Goal: Navigation & Orientation: Find specific page/section

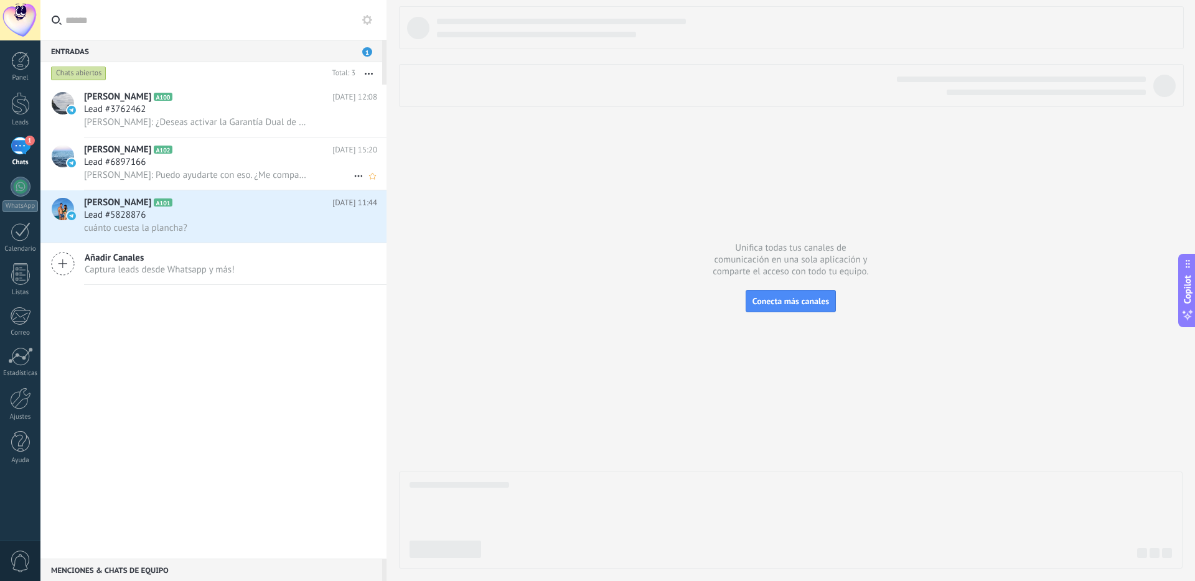
click at [199, 167] on div "Lead #6897166" at bounding box center [230, 162] width 293 height 12
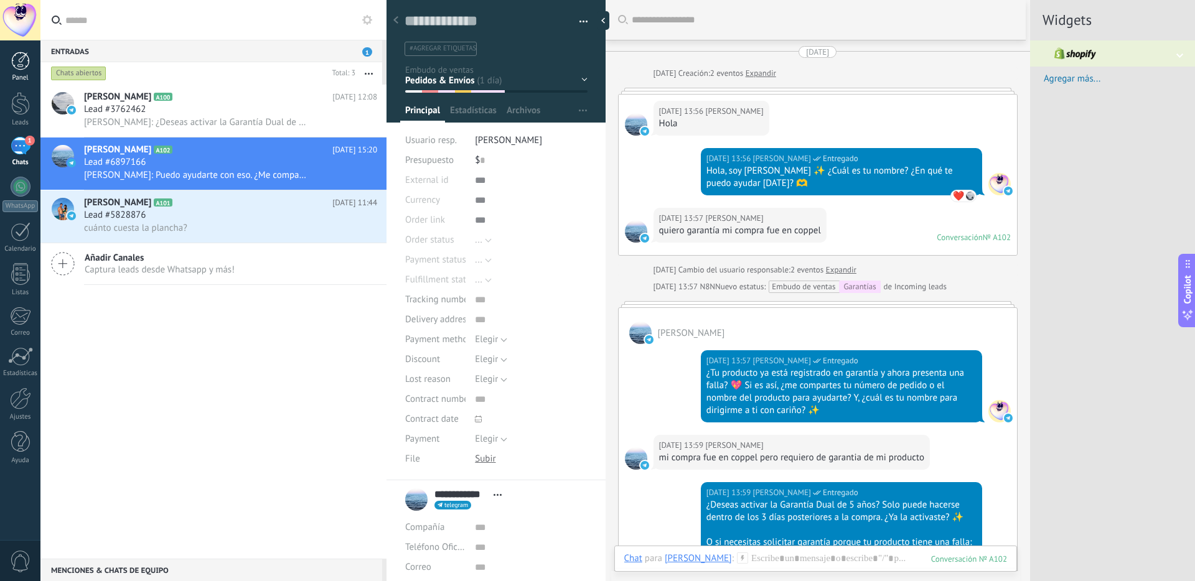
click at [27, 60] on div at bounding box center [20, 61] width 19 height 19
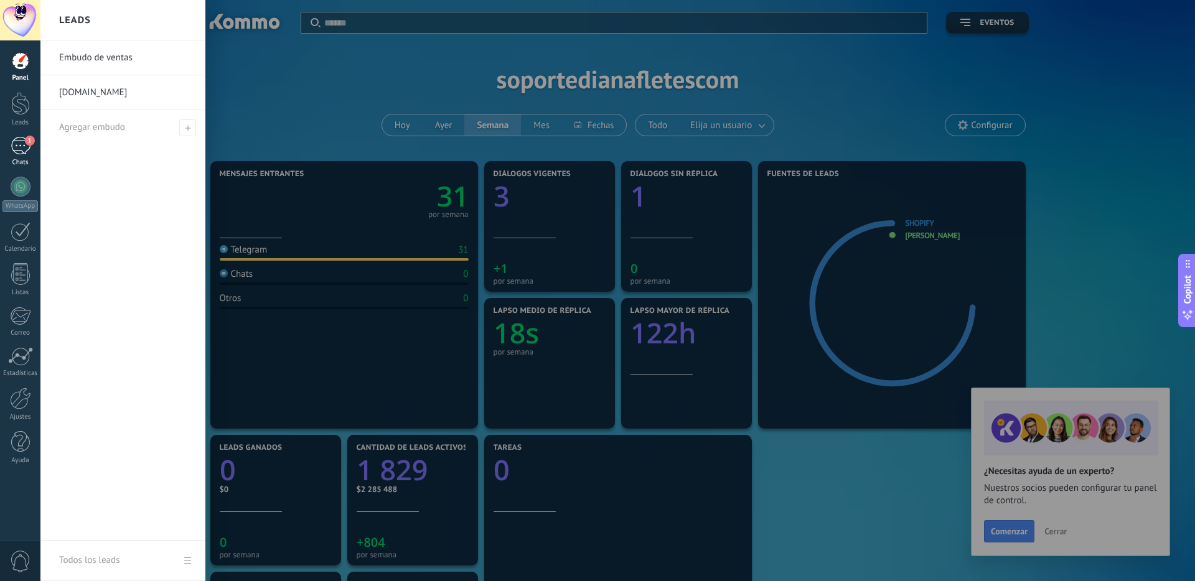
click at [16, 144] on div "1" at bounding box center [21, 146] width 20 height 18
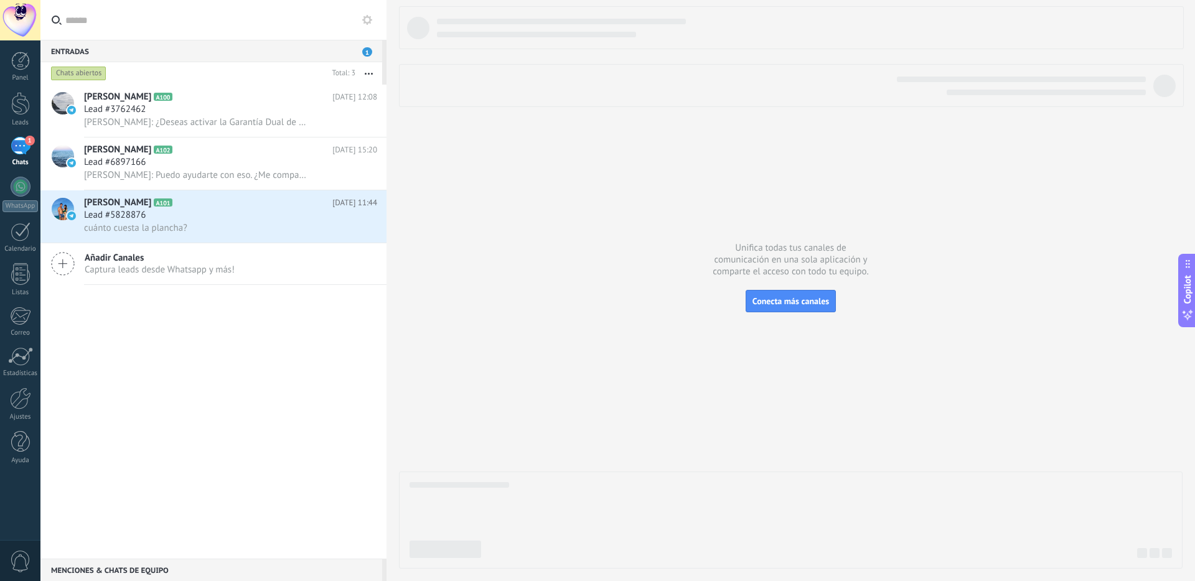
click at [15, 17] on div at bounding box center [20, 20] width 40 height 40
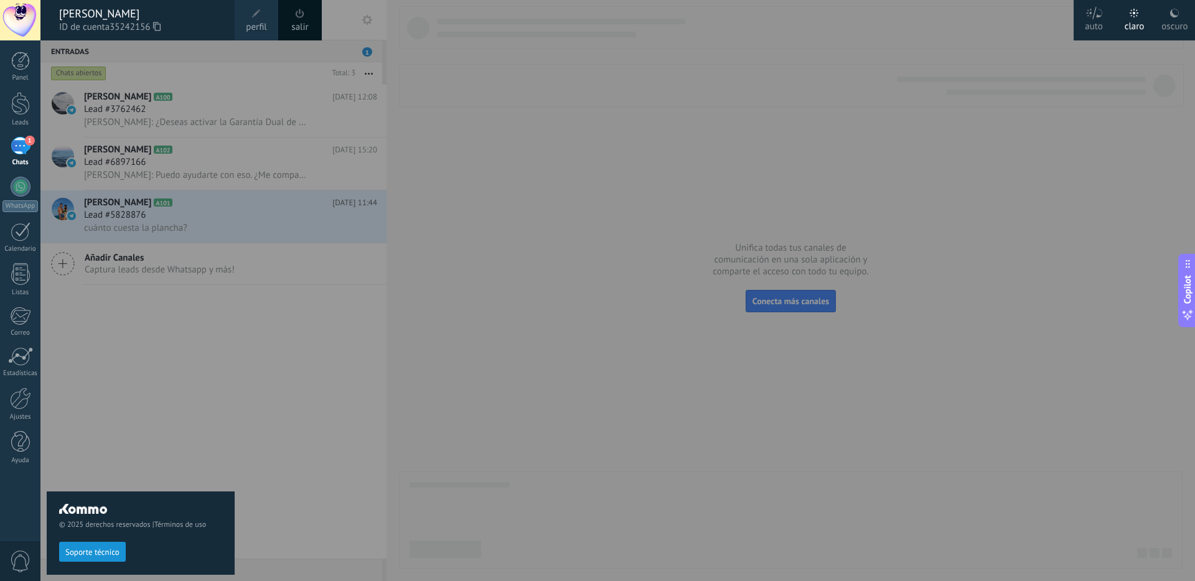
click at [138, 17] on div "[PERSON_NAME]" at bounding box center [140, 14] width 163 height 14
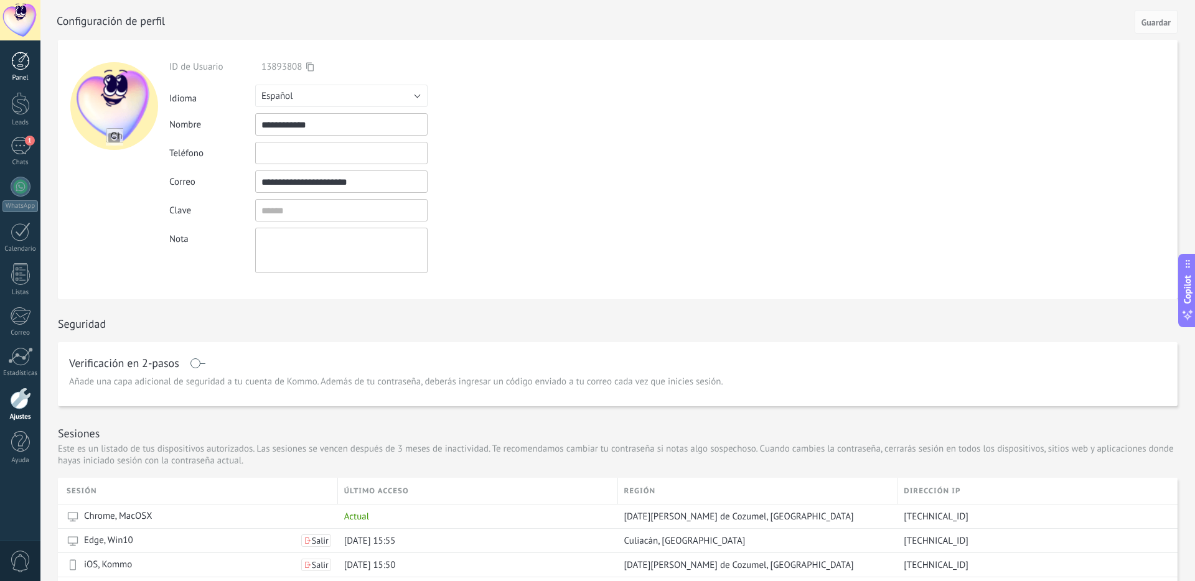
click at [29, 65] on div at bounding box center [20, 61] width 19 height 19
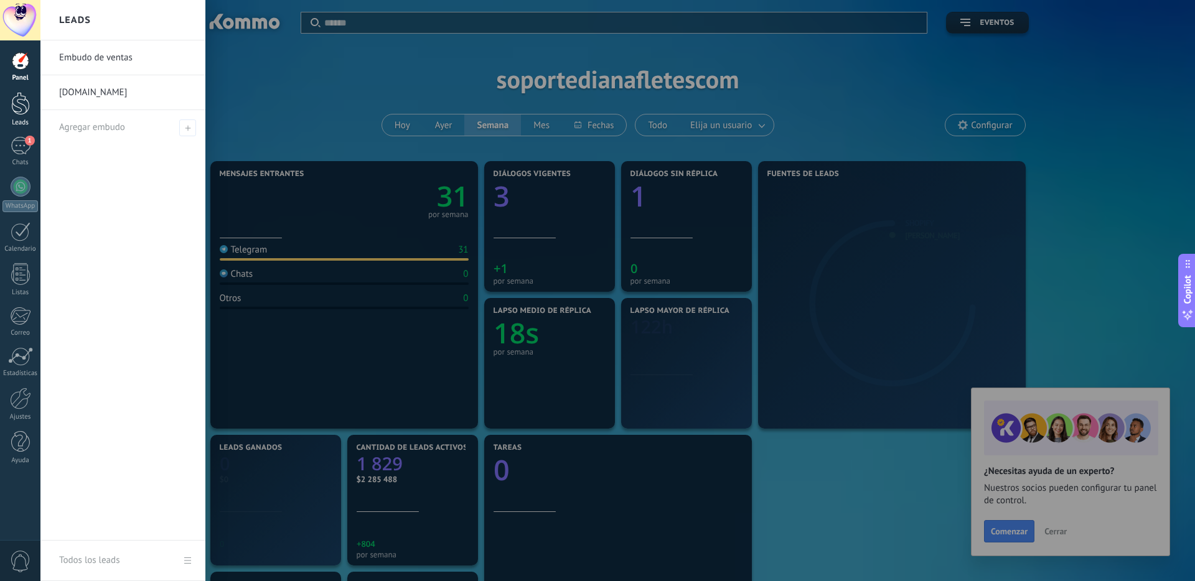
click at [25, 109] on div at bounding box center [20, 103] width 19 height 23
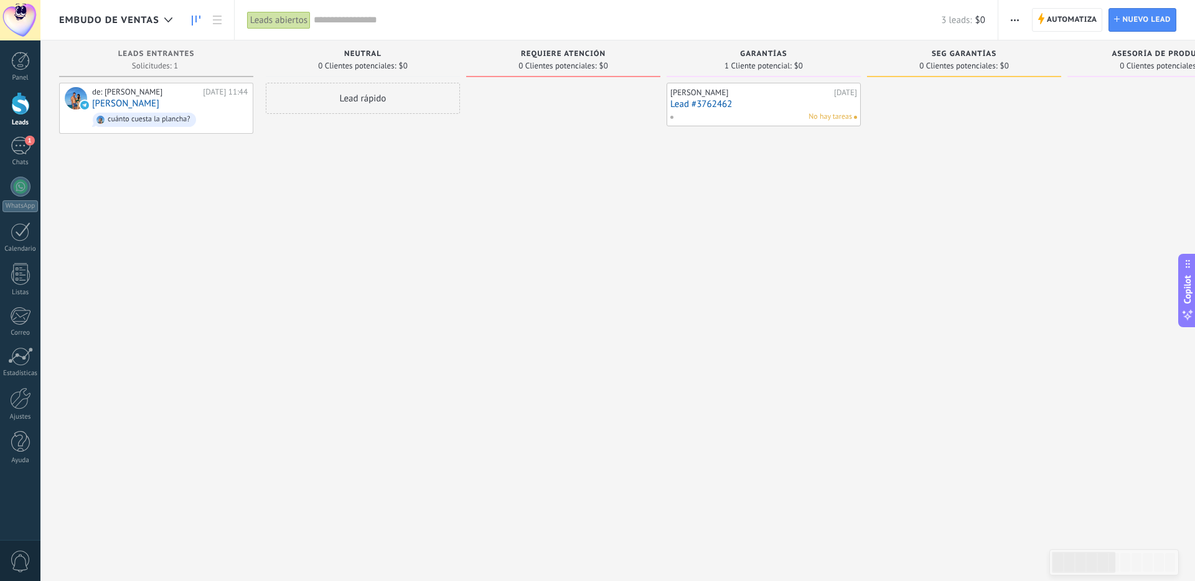
click at [17, 24] on div at bounding box center [20, 20] width 40 height 40
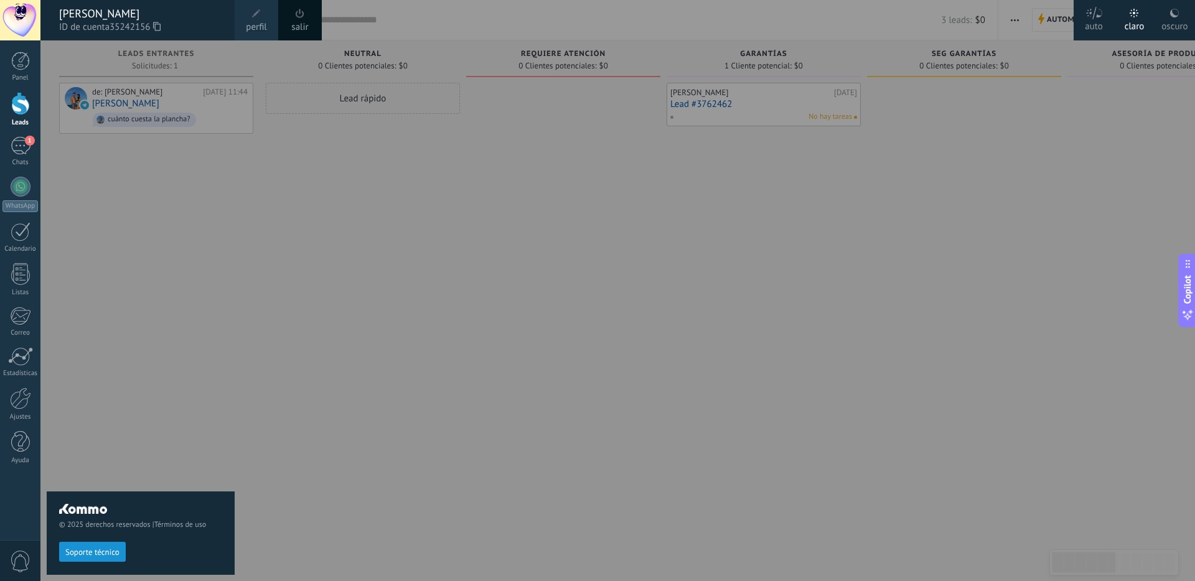
click at [194, 26] on span "ID de cuenta 35242156" at bounding box center [140, 28] width 163 height 14
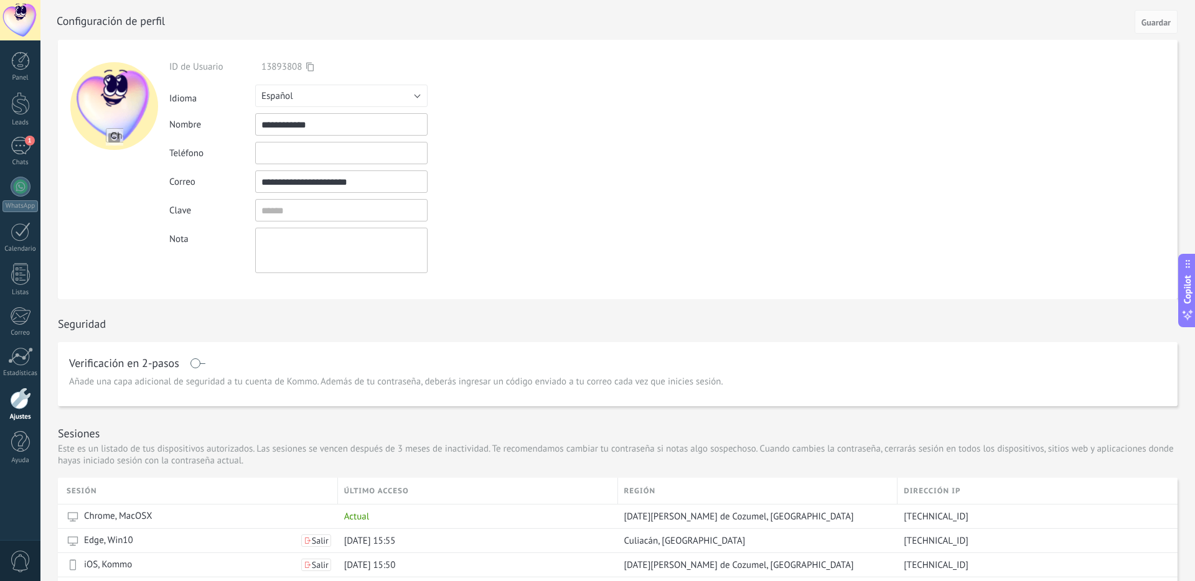
click at [17, 19] on div at bounding box center [20, 20] width 40 height 40
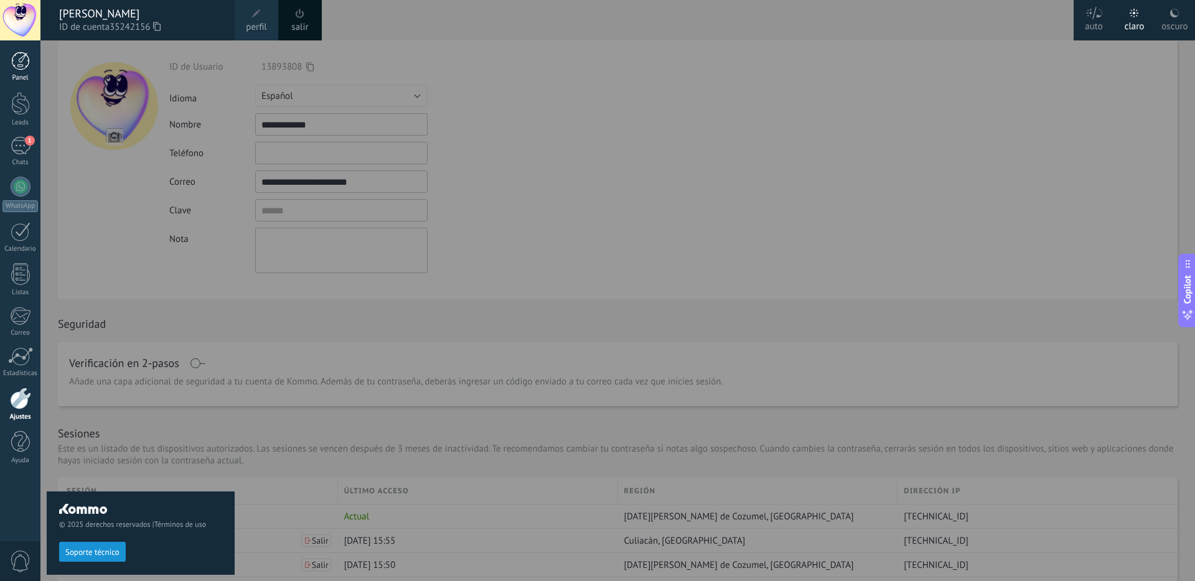
click at [16, 59] on div at bounding box center [20, 61] width 19 height 19
